Goal: Information Seeking & Learning: Learn about a topic

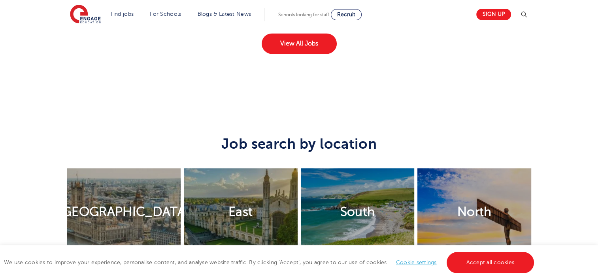
scroll to position [1414, 0]
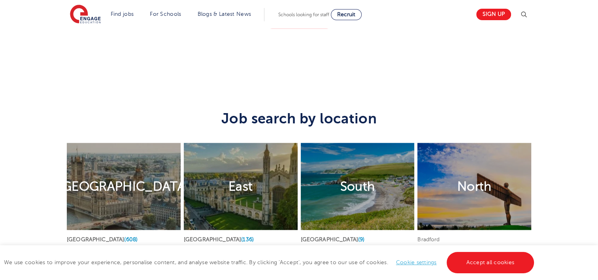
click at [126, 179] on h2 "[GEOGRAPHIC_DATA]" at bounding box center [124, 186] width 130 height 17
click at [115, 178] on h2 "[GEOGRAPHIC_DATA]" at bounding box center [124, 186] width 130 height 17
click at [111, 178] on h2 "[GEOGRAPHIC_DATA]" at bounding box center [124, 186] width 130 height 17
click at [460, 255] on link "Accept all cookies" at bounding box center [491, 262] width 88 height 21
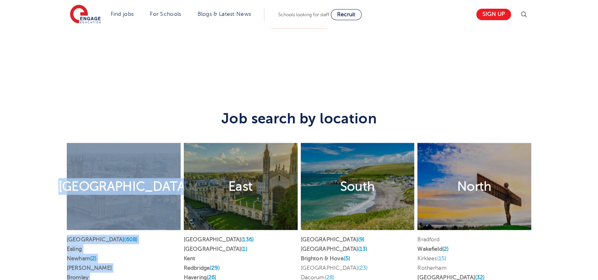
drag, startPoint x: 171, startPoint y: 171, endPoint x: 168, endPoint y: 162, distance: 9.3
click at [168, 162] on div "London Find jobs in London London (608) Ealing Newham (2) Brent Bromley Hackney…" at bounding box center [299, 238] width 468 height 212
drag, startPoint x: 168, startPoint y: 162, endPoint x: 127, endPoint y: 174, distance: 42.8
click at [127, 178] on h2 "[GEOGRAPHIC_DATA]" at bounding box center [124, 186] width 130 height 17
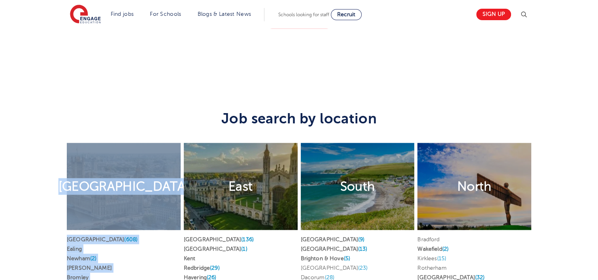
drag, startPoint x: 127, startPoint y: 174, endPoint x: 124, endPoint y: 232, distance: 57.8
click at [124, 234] on li "London (608)" at bounding box center [124, 238] width 114 height 9
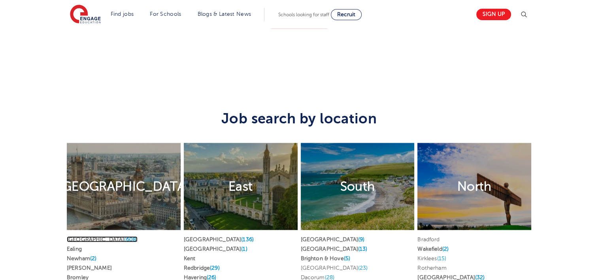
click at [124, 236] on span "(608)" at bounding box center [130, 239] width 13 height 6
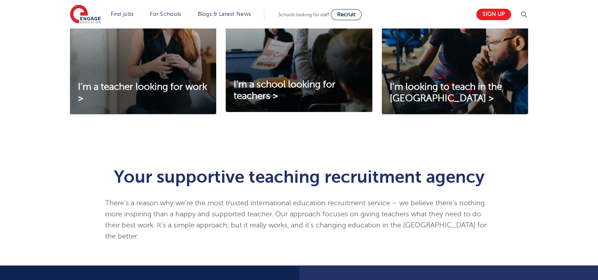
scroll to position [0, 0]
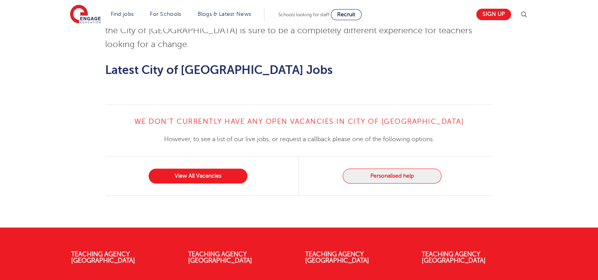
scroll to position [773, 0]
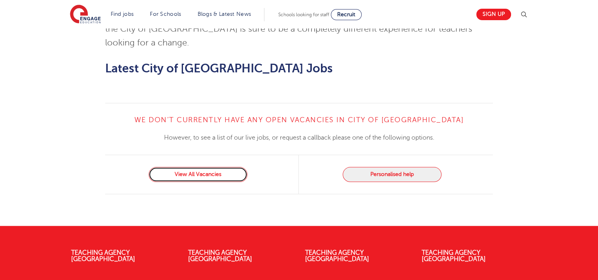
click at [231, 167] on link "View All Vacancies" at bounding box center [198, 174] width 99 height 15
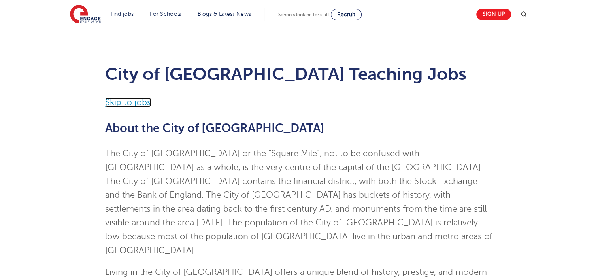
click at [136, 105] on link "Skip to jobs" at bounding box center [128, 102] width 46 height 9
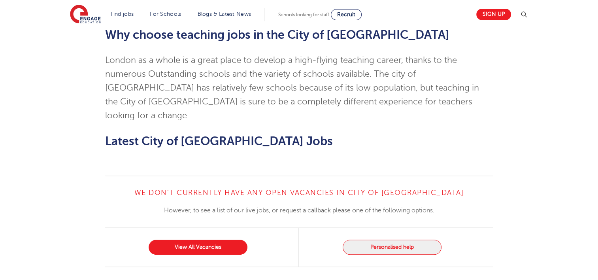
scroll to position [780, 0]
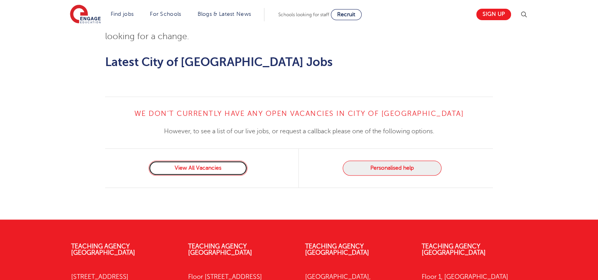
click at [181, 161] on link "View All Vacancies" at bounding box center [198, 168] width 99 height 15
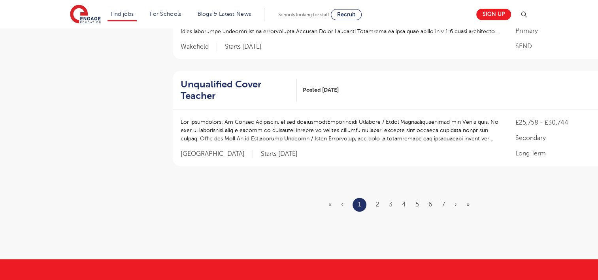
scroll to position [988, 0]
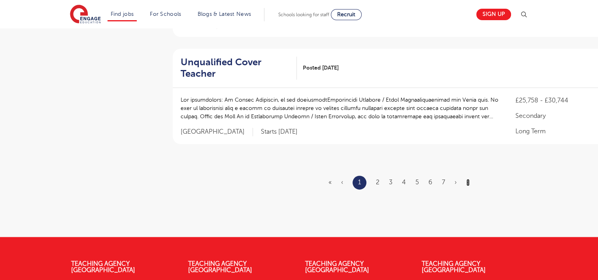
click at [468, 179] on link "»" at bounding box center [468, 182] width 3 height 7
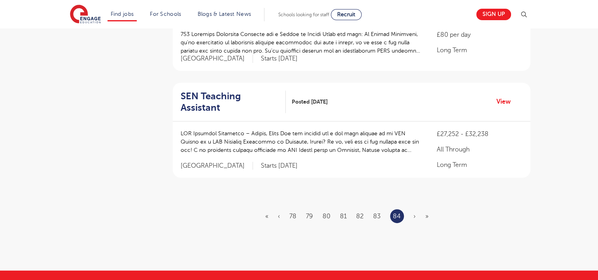
scroll to position [325, 0]
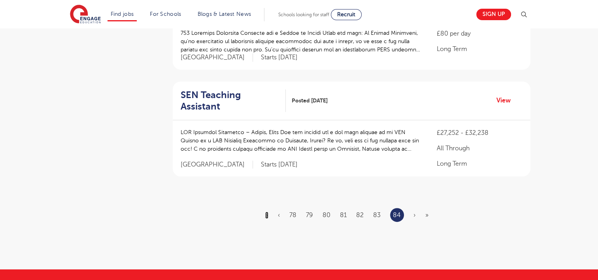
click at [266, 212] on link "«" at bounding box center [266, 215] width 3 height 7
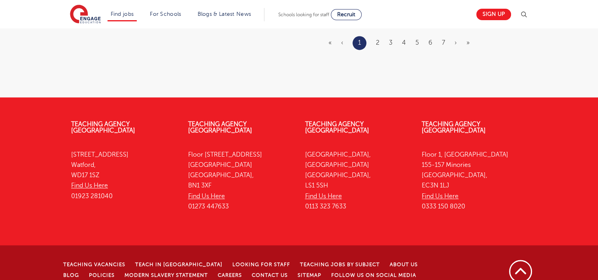
scroll to position [1102, 0]
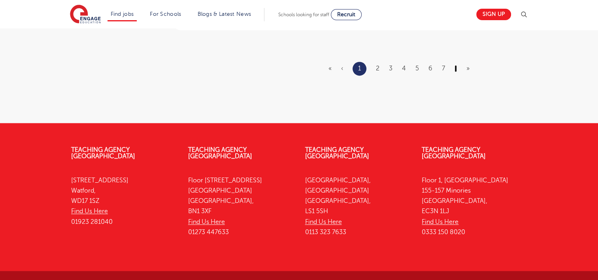
click at [455, 65] on link "›" at bounding box center [456, 68] width 2 height 7
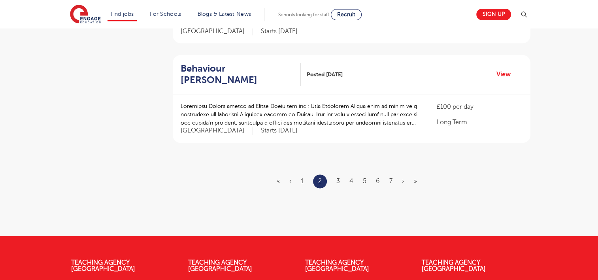
scroll to position [950, 0]
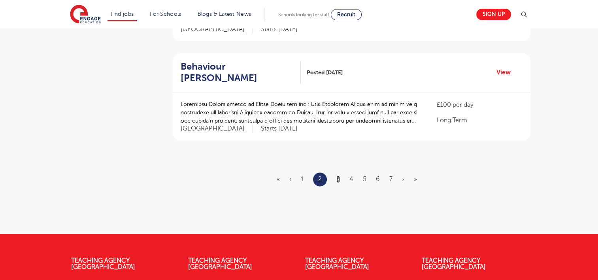
click at [337, 176] on link "3" at bounding box center [338, 179] width 4 height 7
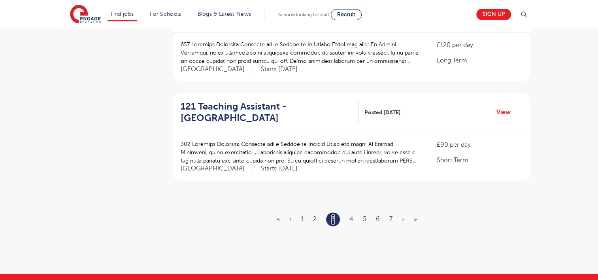
scroll to position [912, 0]
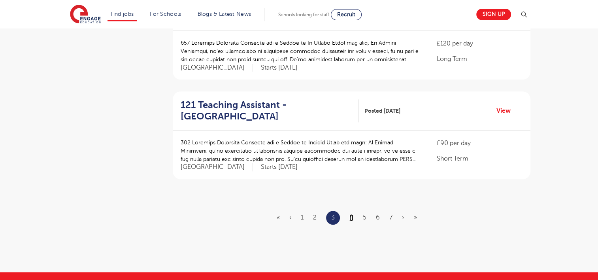
click at [350, 214] on link "4" at bounding box center [351, 217] width 4 height 7
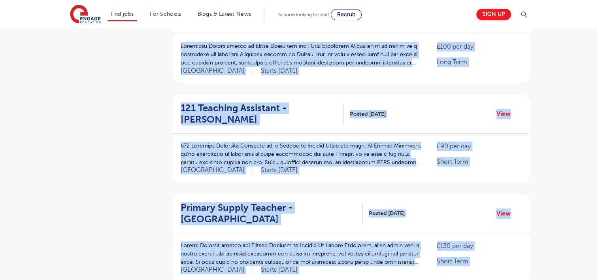
scroll to position [32, 0]
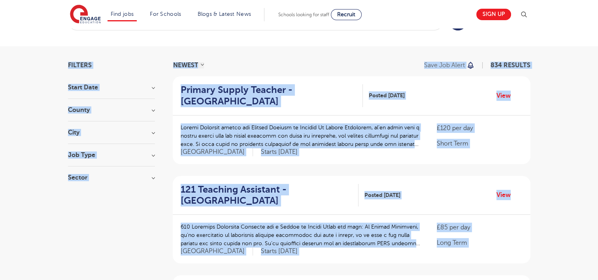
drag, startPoint x: 598, startPoint y: 168, endPoint x: 605, endPoint y: -41, distance: 209.7
